Goal: Find specific page/section: Find specific page/section

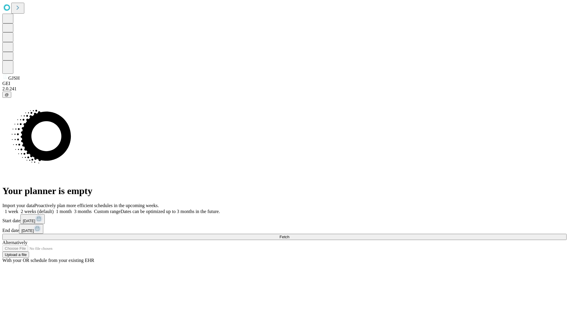
click at [289, 235] on span "Fetch" at bounding box center [284, 237] width 10 height 4
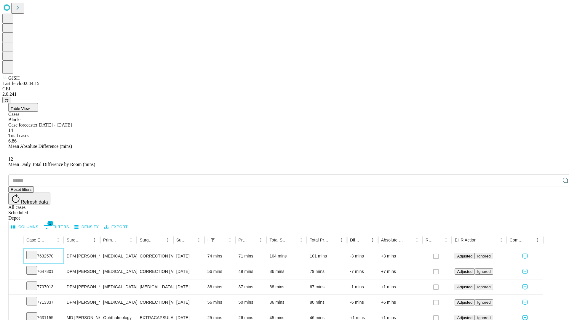
click at [35, 252] on icon at bounding box center [32, 255] width 6 height 6
